Goal: Use online tool/utility

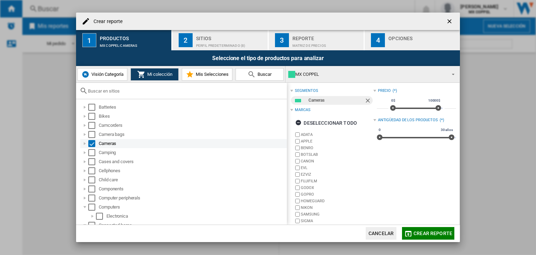
click at [91, 145] on div "Select" at bounding box center [91, 143] width 7 height 7
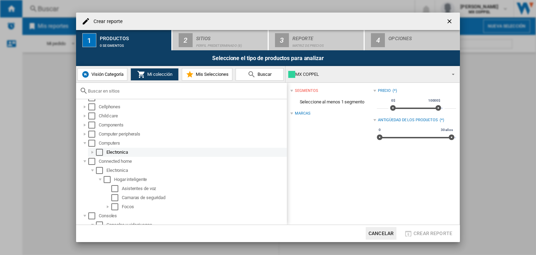
scroll to position [70, 0]
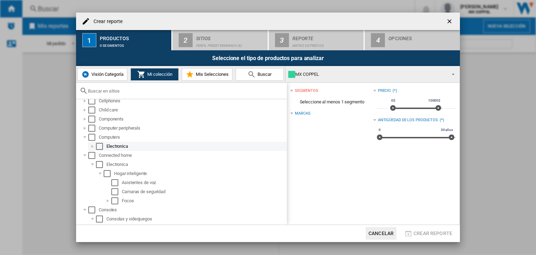
click at [90, 146] on div at bounding box center [92, 146] width 7 height 7
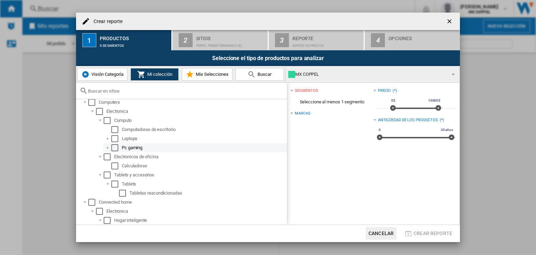
click at [109, 147] on div at bounding box center [107, 147] width 7 height 7
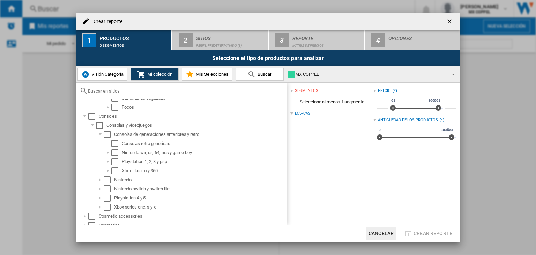
scroll to position [244, 0]
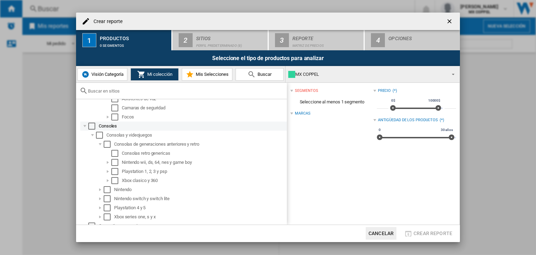
click at [83, 126] on div at bounding box center [84, 126] width 7 height 7
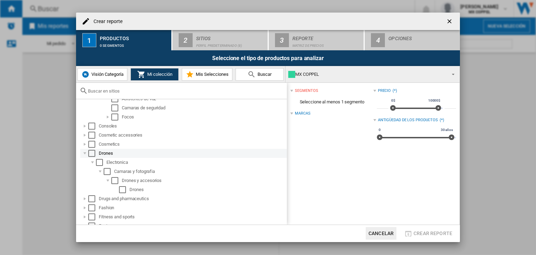
click at [83, 154] on div at bounding box center [84, 153] width 7 height 7
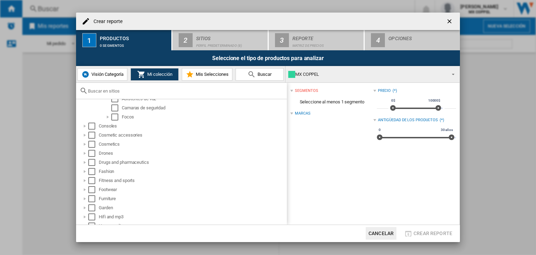
click at [86, 108] on ol "Electronica Hogar inteligente Asistentes de voz Camaras de seguridad Focos" at bounding box center [183, 98] width 207 height 45
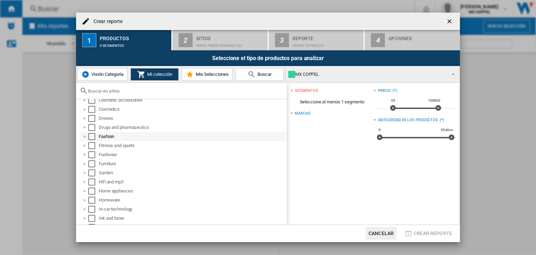
scroll to position [210, 0]
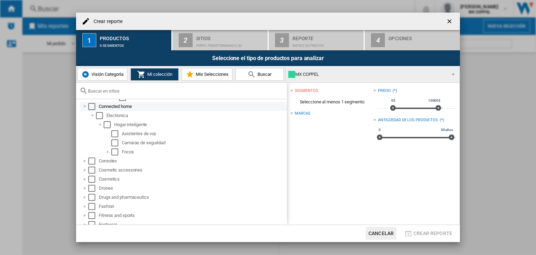
click at [82, 107] on div at bounding box center [84, 106] width 7 height 7
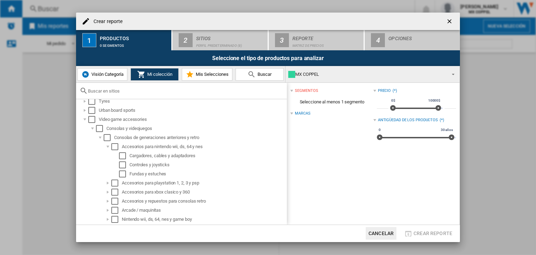
scroll to position [559, 0]
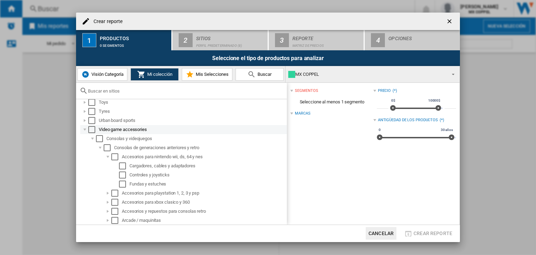
click at [86, 129] on div at bounding box center [84, 129] width 7 height 7
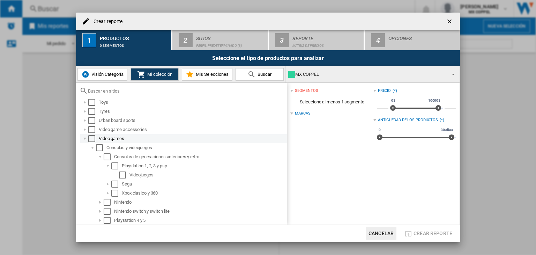
click at [82, 137] on div at bounding box center [84, 138] width 7 height 7
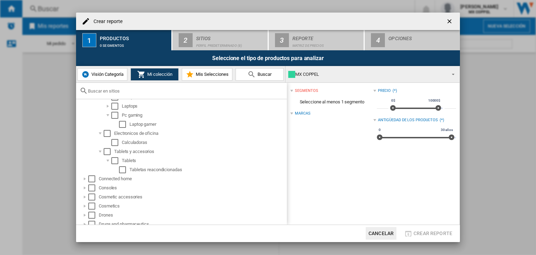
scroll to position [102, 0]
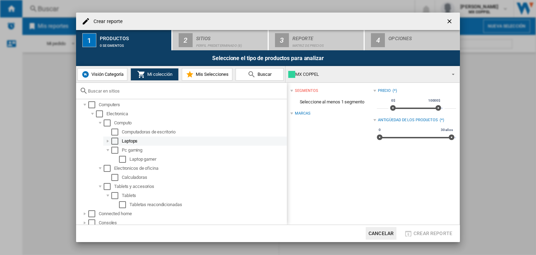
click at [106, 141] on div at bounding box center [107, 141] width 7 height 7
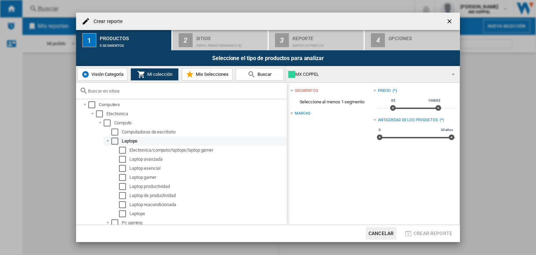
click at [108, 142] on div at bounding box center [107, 141] width 7 height 7
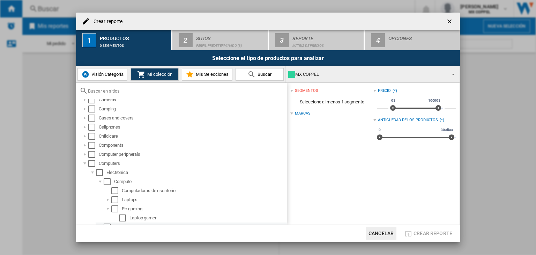
scroll to position [32, 0]
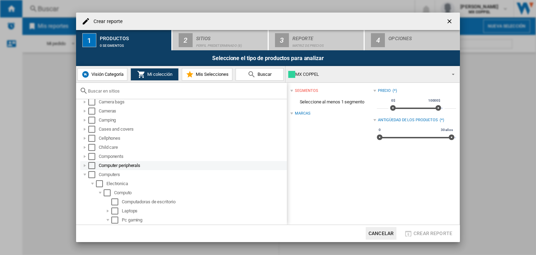
click at [82, 166] on div at bounding box center [84, 165] width 7 height 7
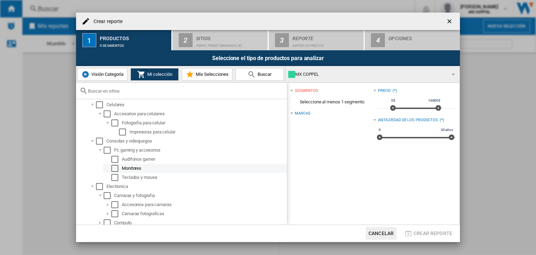
scroll to position [67, 0]
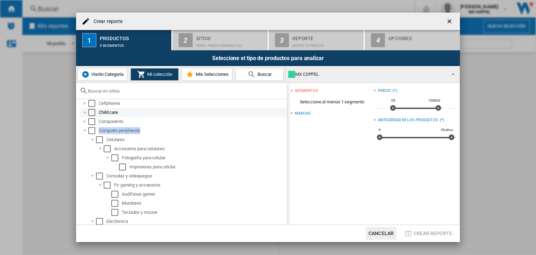
drag, startPoint x: 152, startPoint y: 129, endPoint x: 109, endPoint y: 116, distance: 45.5
click at [98, 129] on div "Computer peripherals" at bounding box center [183, 130] width 207 height 9
copy div "Computer peripherals"
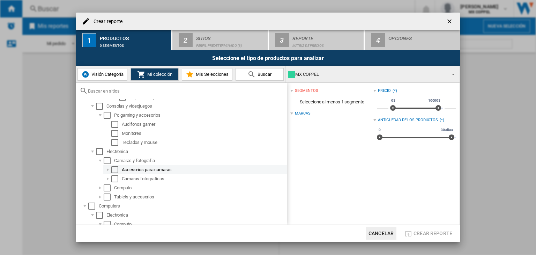
scroll to position [172, 0]
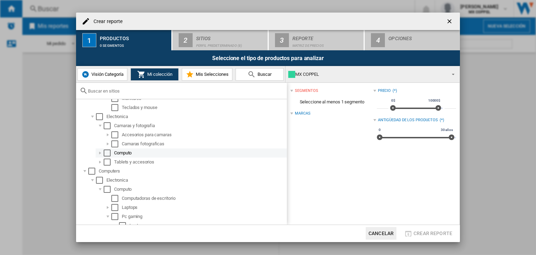
click at [98, 153] on div at bounding box center [100, 152] width 7 height 7
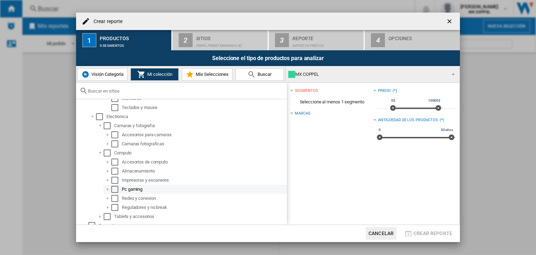
click at [108, 190] on div at bounding box center [107, 189] width 7 height 7
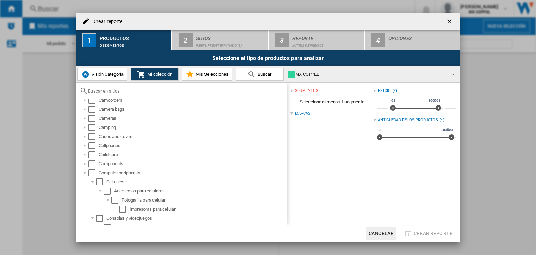
scroll to position [35, 0]
